Goal: Information Seeking & Learning: Learn about a topic

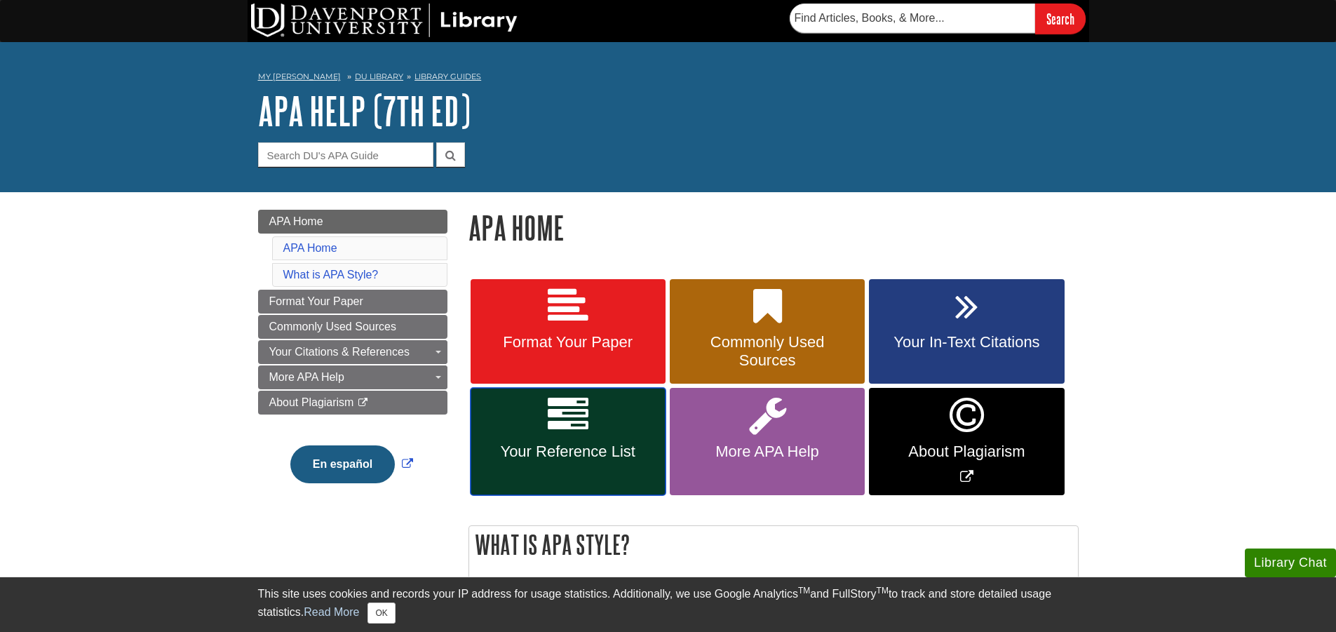
click at [571, 405] on icon at bounding box center [568, 415] width 41 height 41
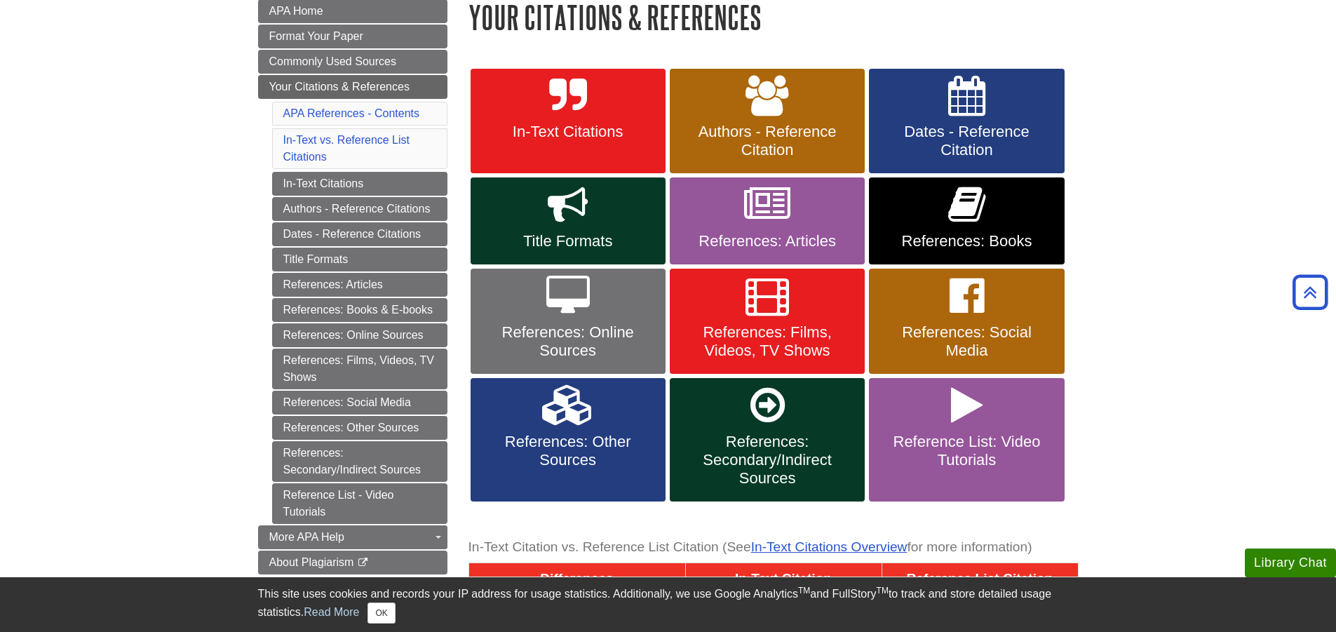
scroll to position [140, 0]
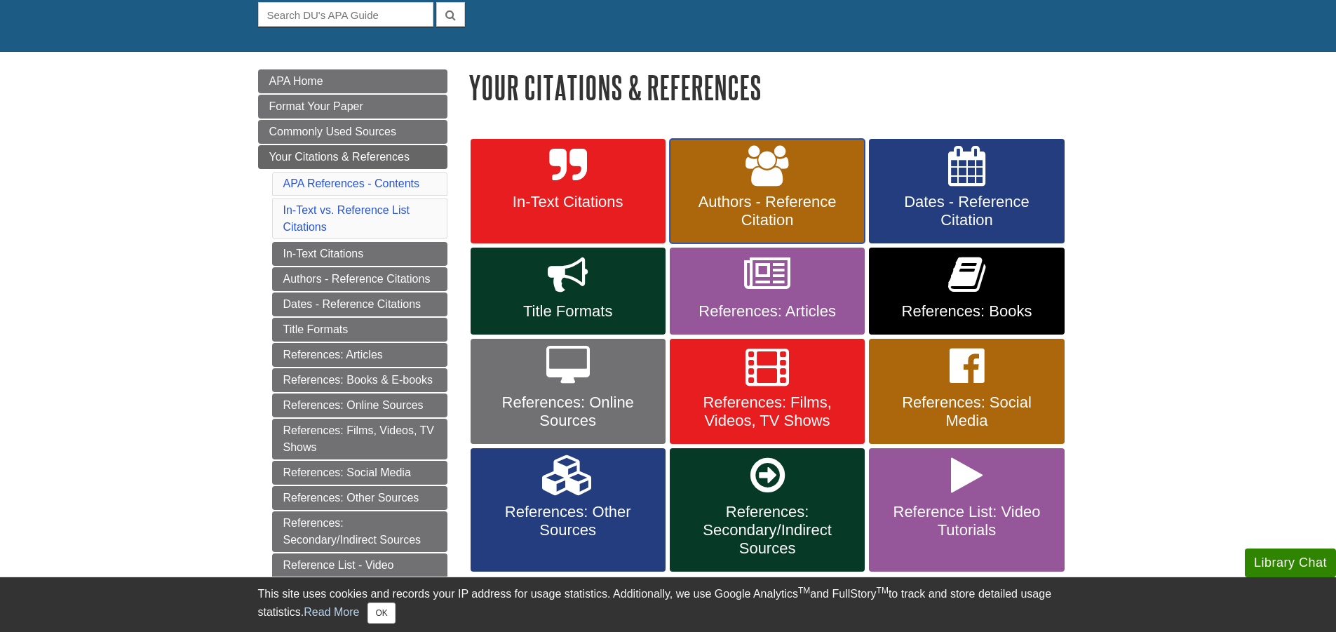
click at [769, 168] on icon at bounding box center [766, 166] width 43 height 41
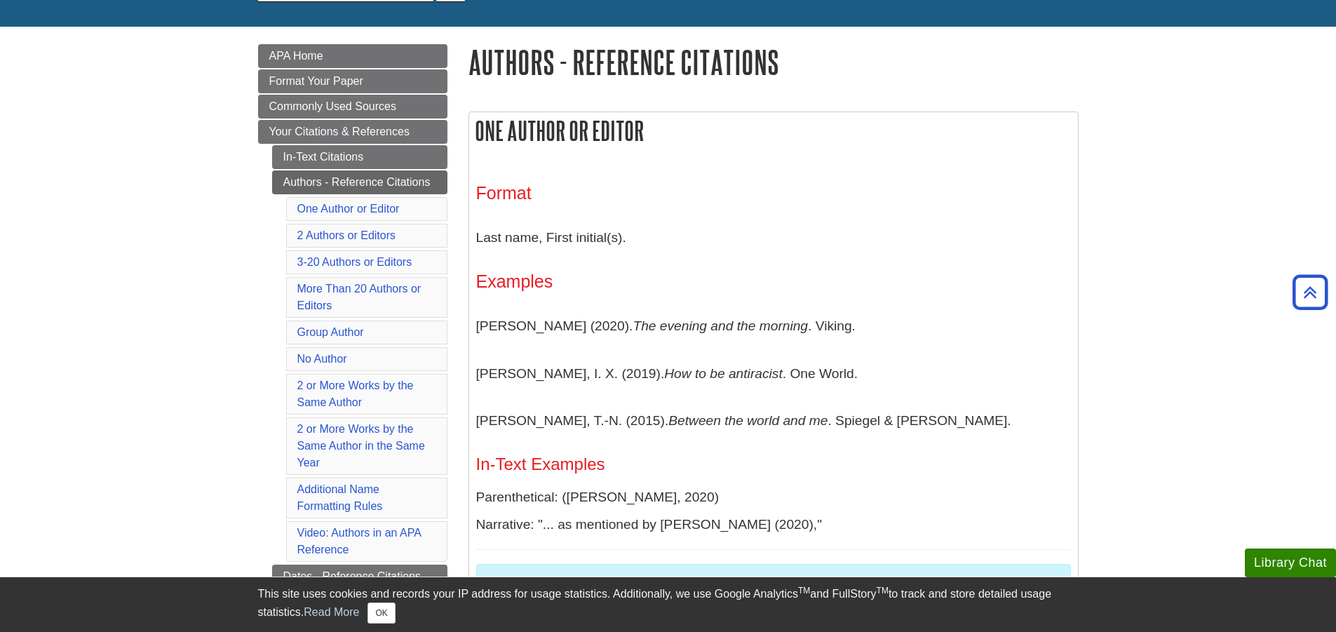
scroll to position [140, 0]
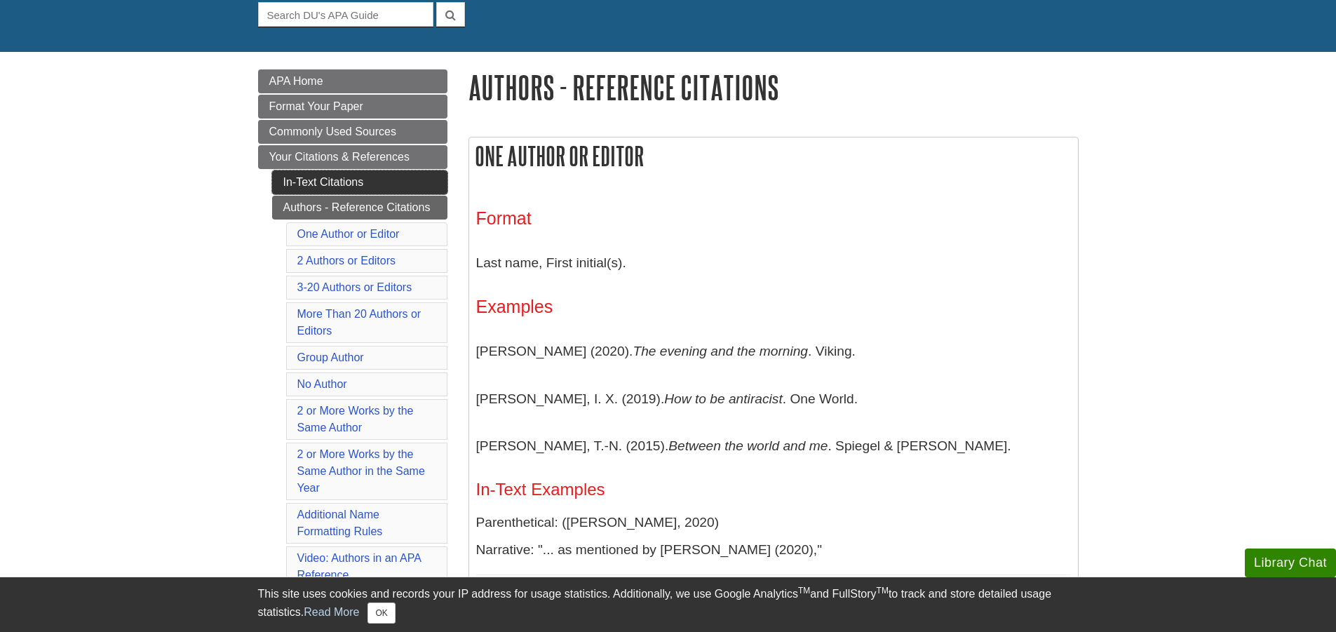
click at [316, 186] on link "In-Text Citations" at bounding box center [359, 182] width 175 height 24
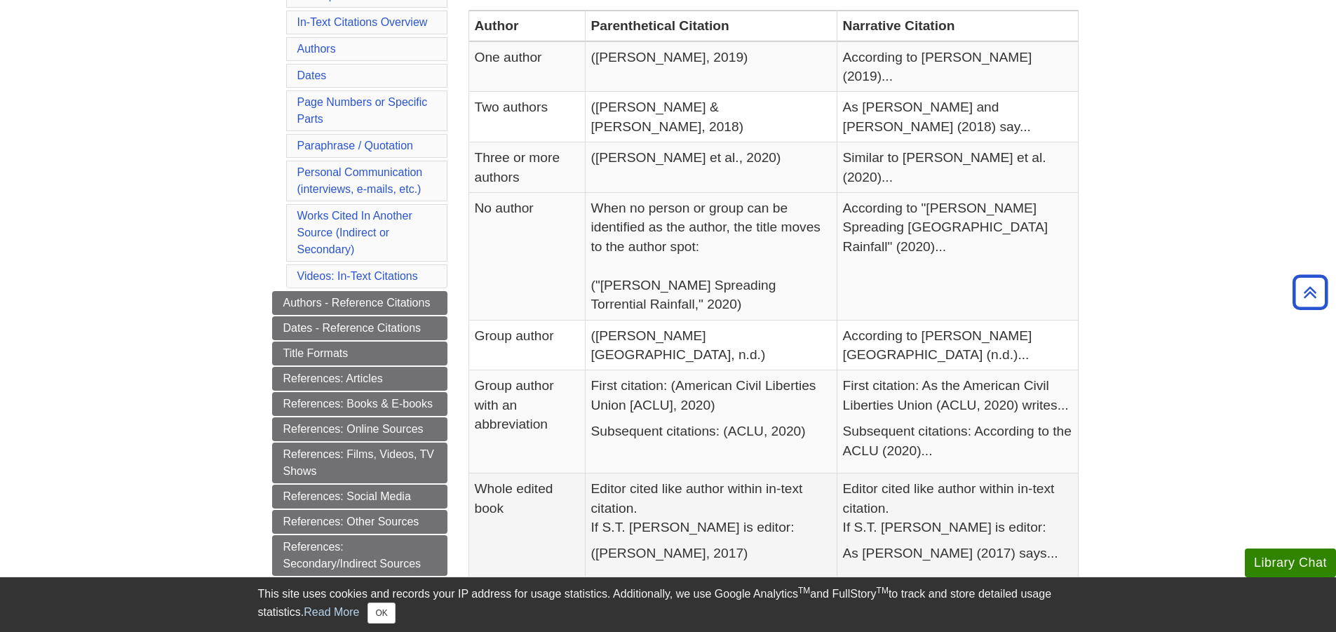
scroll to position [351, 0]
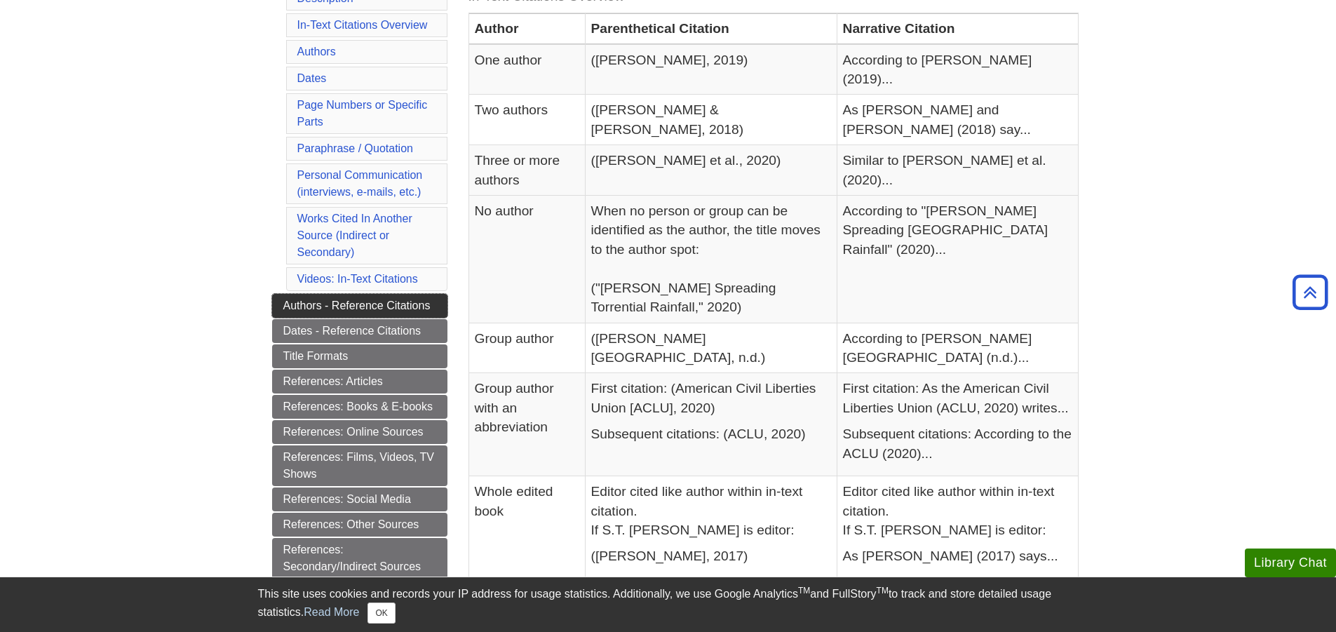
click at [360, 303] on link "Authors - Reference Citations" at bounding box center [359, 306] width 175 height 24
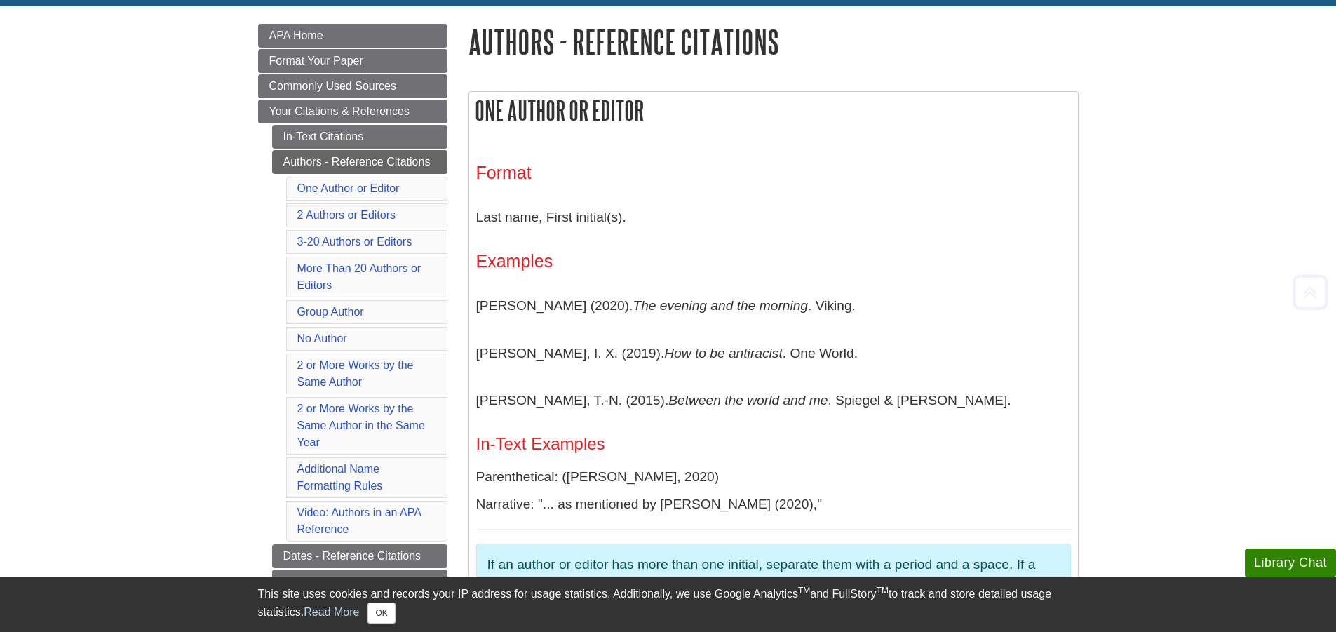
scroll to position [280, 0]
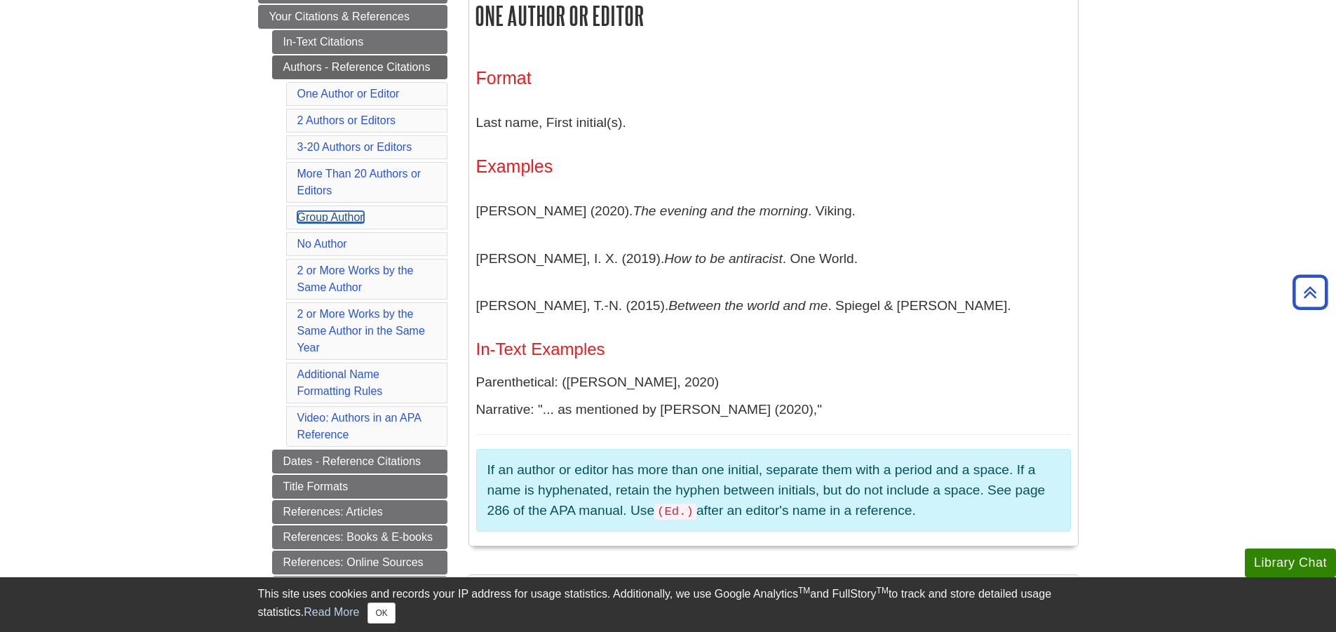
click at [346, 212] on link "Group Author" at bounding box center [330, 217] width 67 height 12
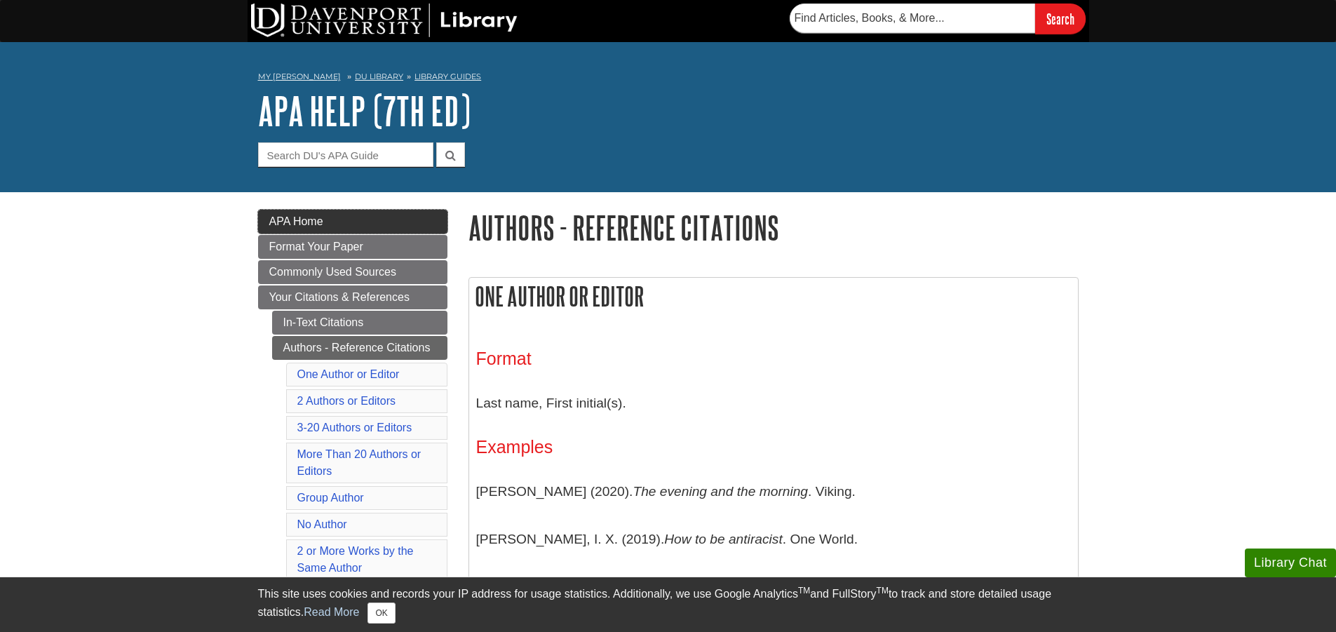
click at [303, 217] on span "APA Home" at bounding box center [296, 221] width 54 height 12
